Goal: Check status: Check status

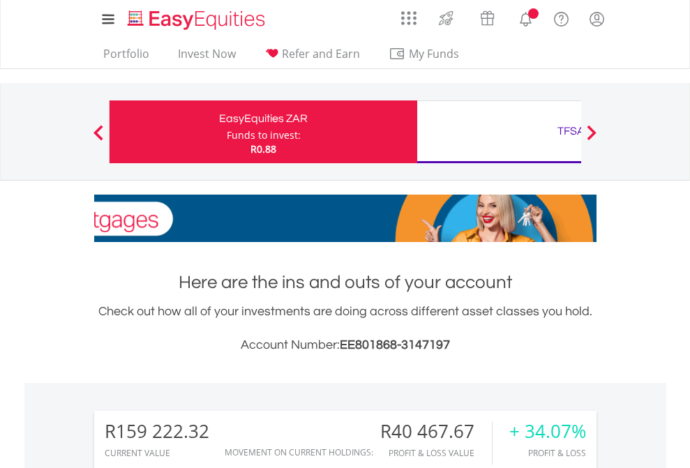
scroll to position [134, 219]
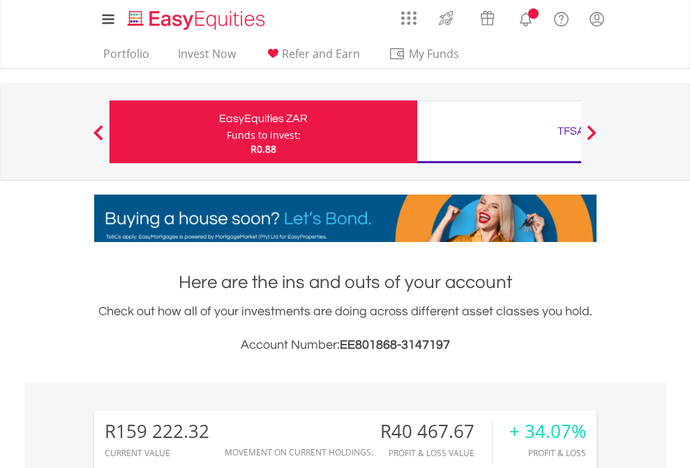
click at [227, 132] on div "Funds to invest:" at bounding box center [264, 135] width 74 height 14
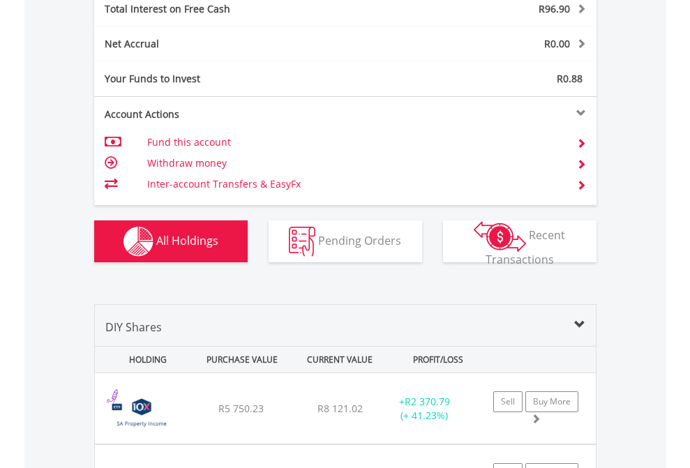
scroll to position [1606, 0]
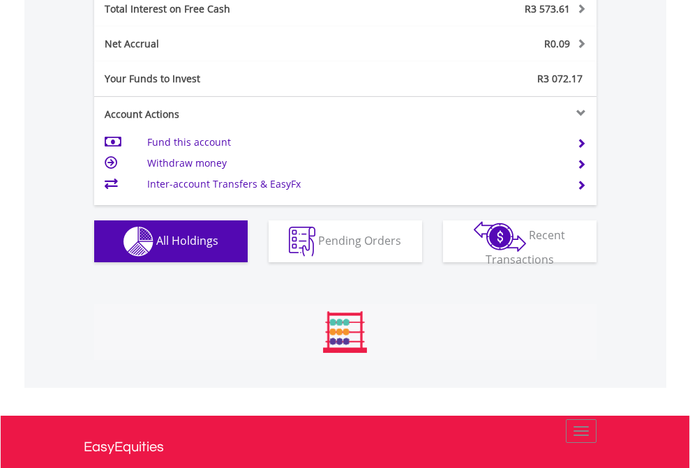
scroll to position [134, 219]
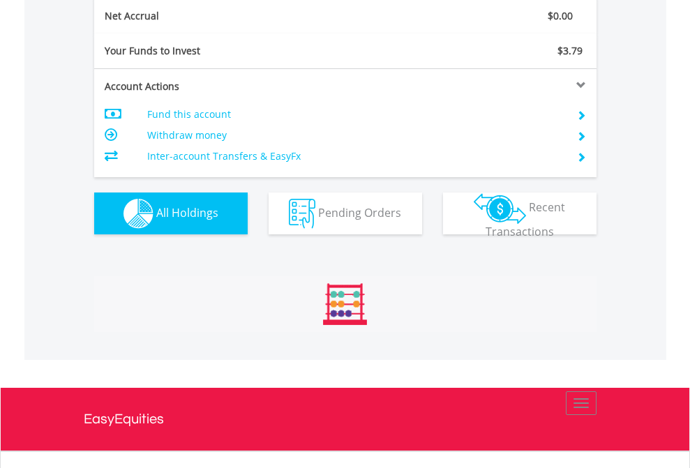
scroll to position [1579, 0]
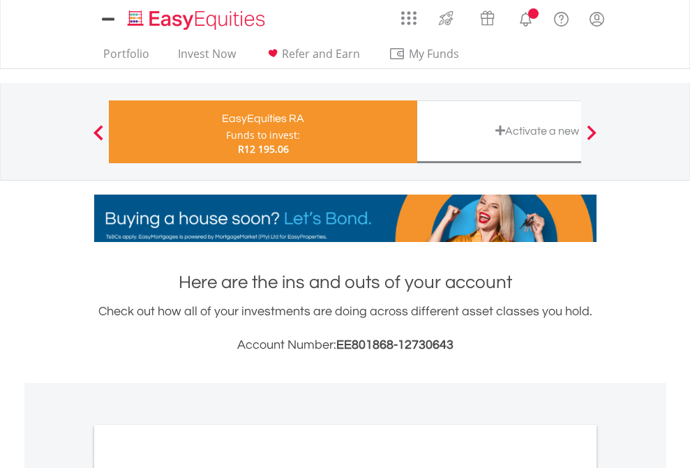
scroll to position [838, 0]
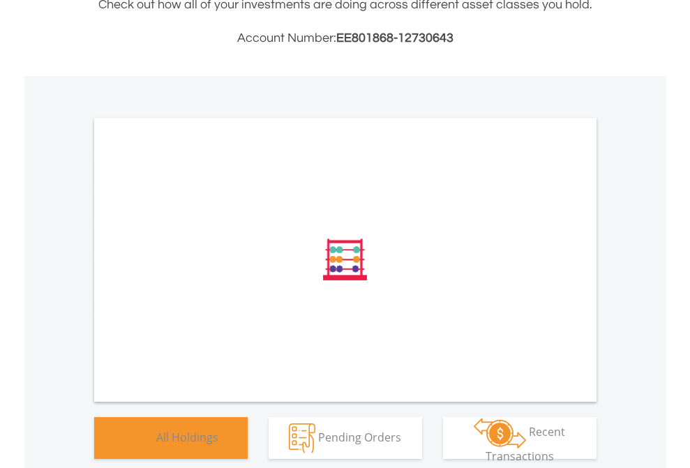
click at [156, 444] on span "All Holdings" at bounding box center [187, 436] width 62 height 15
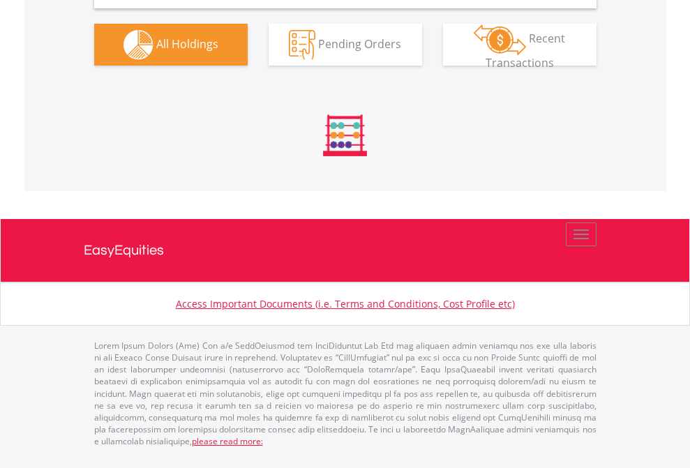
scroll to position [1388, 0]
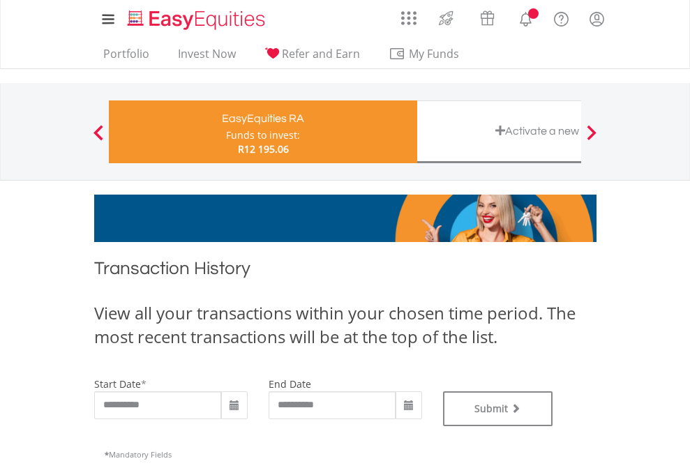
type input "**********"
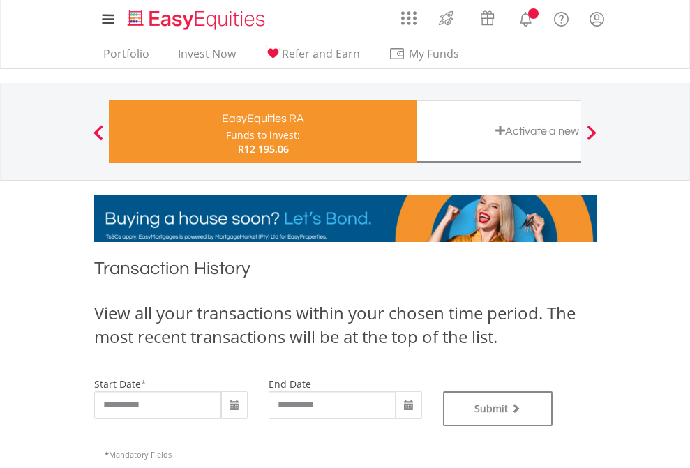
type input "**********"
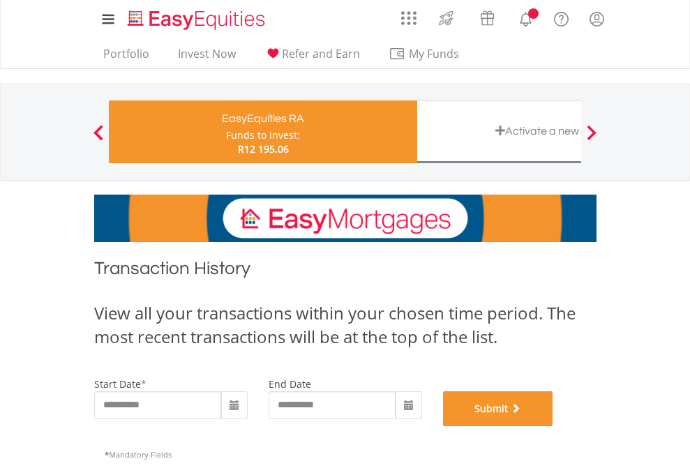
click at [553, 426] on button "Submit" at bounding box center [498, 408] width 110 height 35
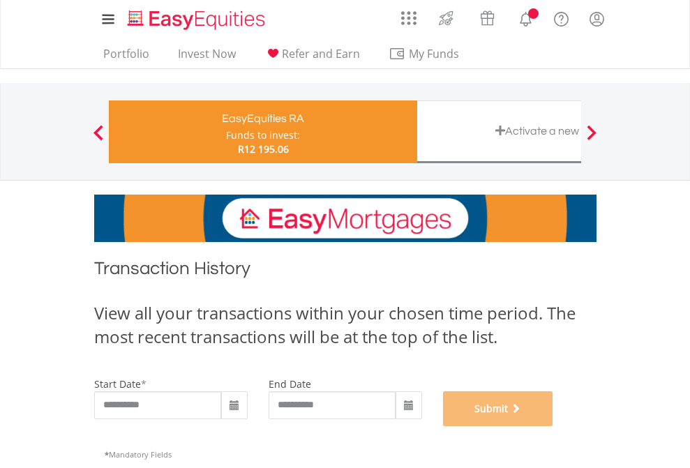
scroll to position [565, 0]
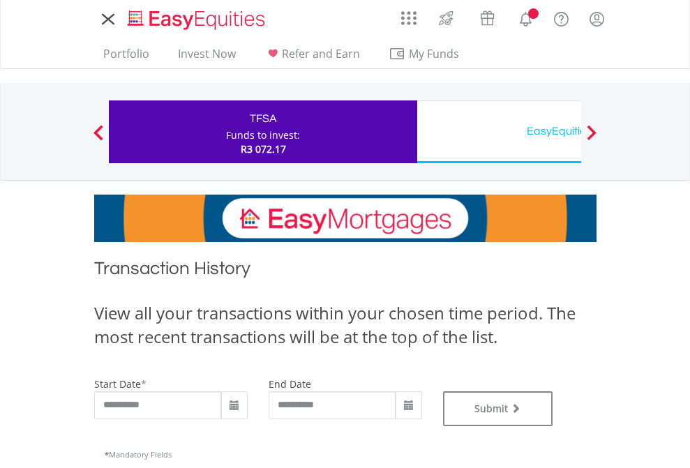
type input "**********"
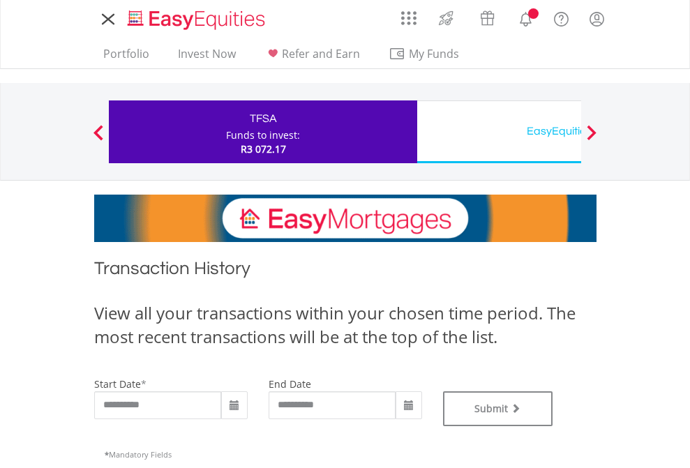
type input "**********"
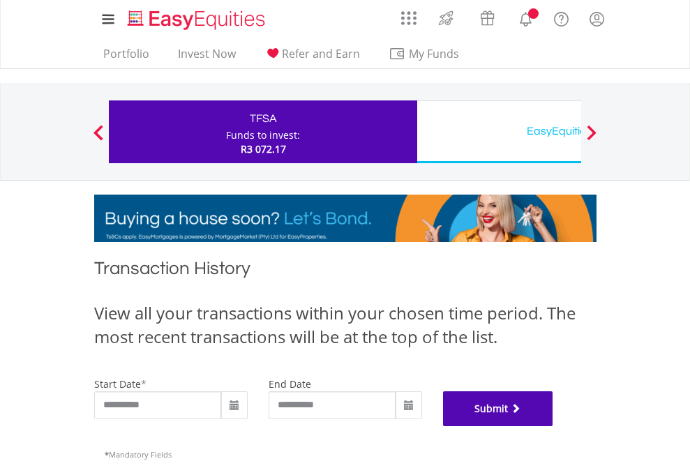
click at [553, 426] on button "Submit" at bounding box center [498, 408] width 110 height 35
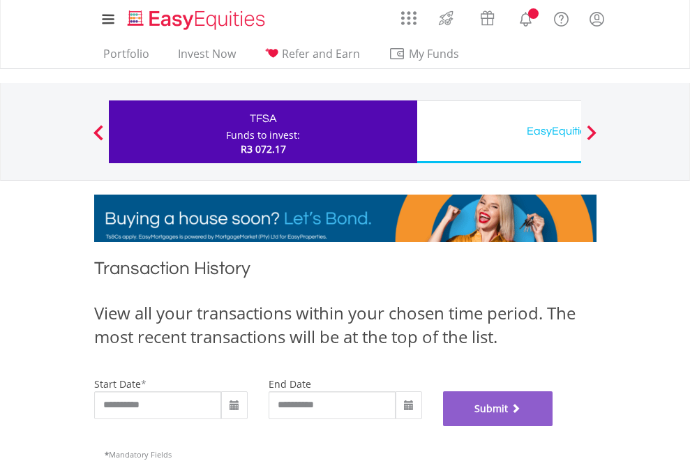
scroll to position [565, 0]
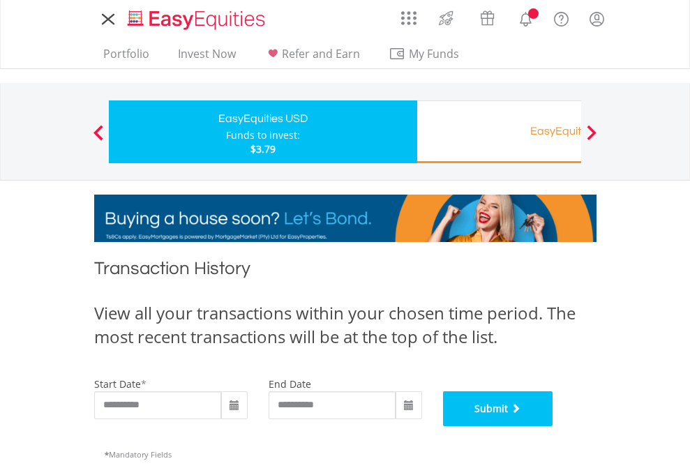
click at [553, 426] on button "Submit" at bounding box center [498, 408] width 110 height 35
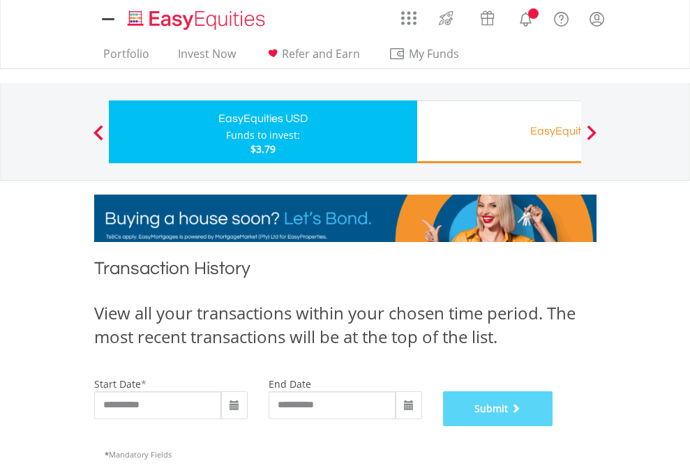
scroll to position [565, 0]
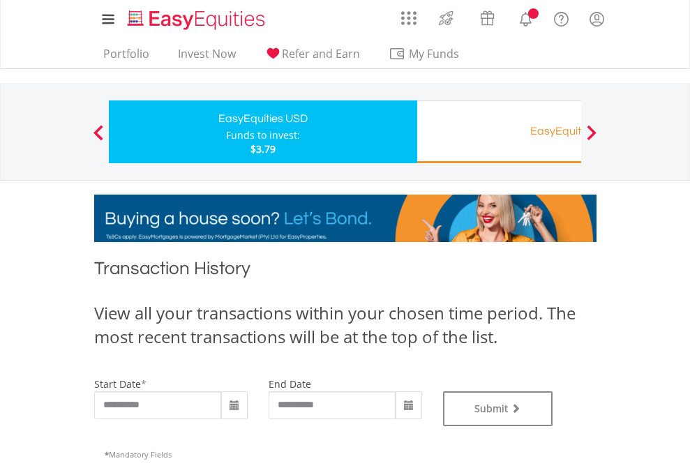
click at [499, 132] on div "EasyEquities RA" at bounding box center [570, 131] width 291 height 20
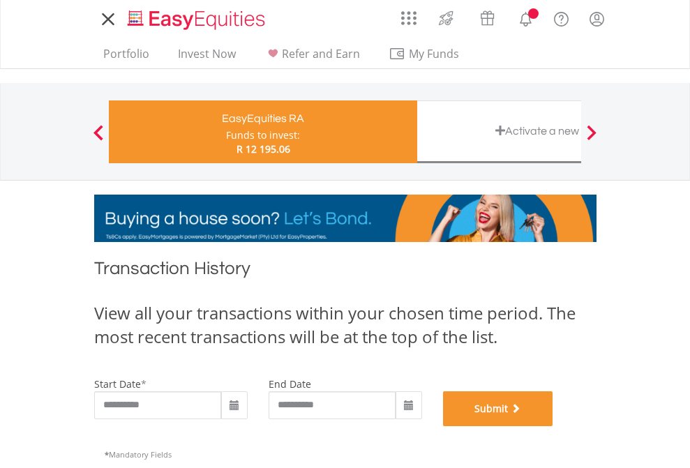
click at [553, 426] on button "Submit" at bounding box center [498, 408] width 110 height 35
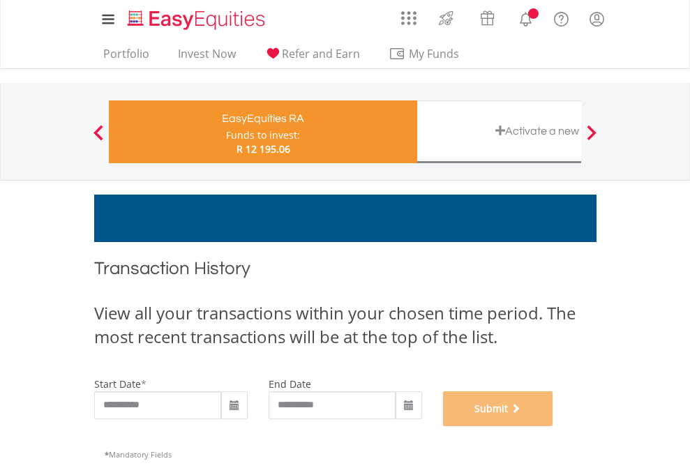
scroll to position [565, 0]
